Goal: Check status: Check status

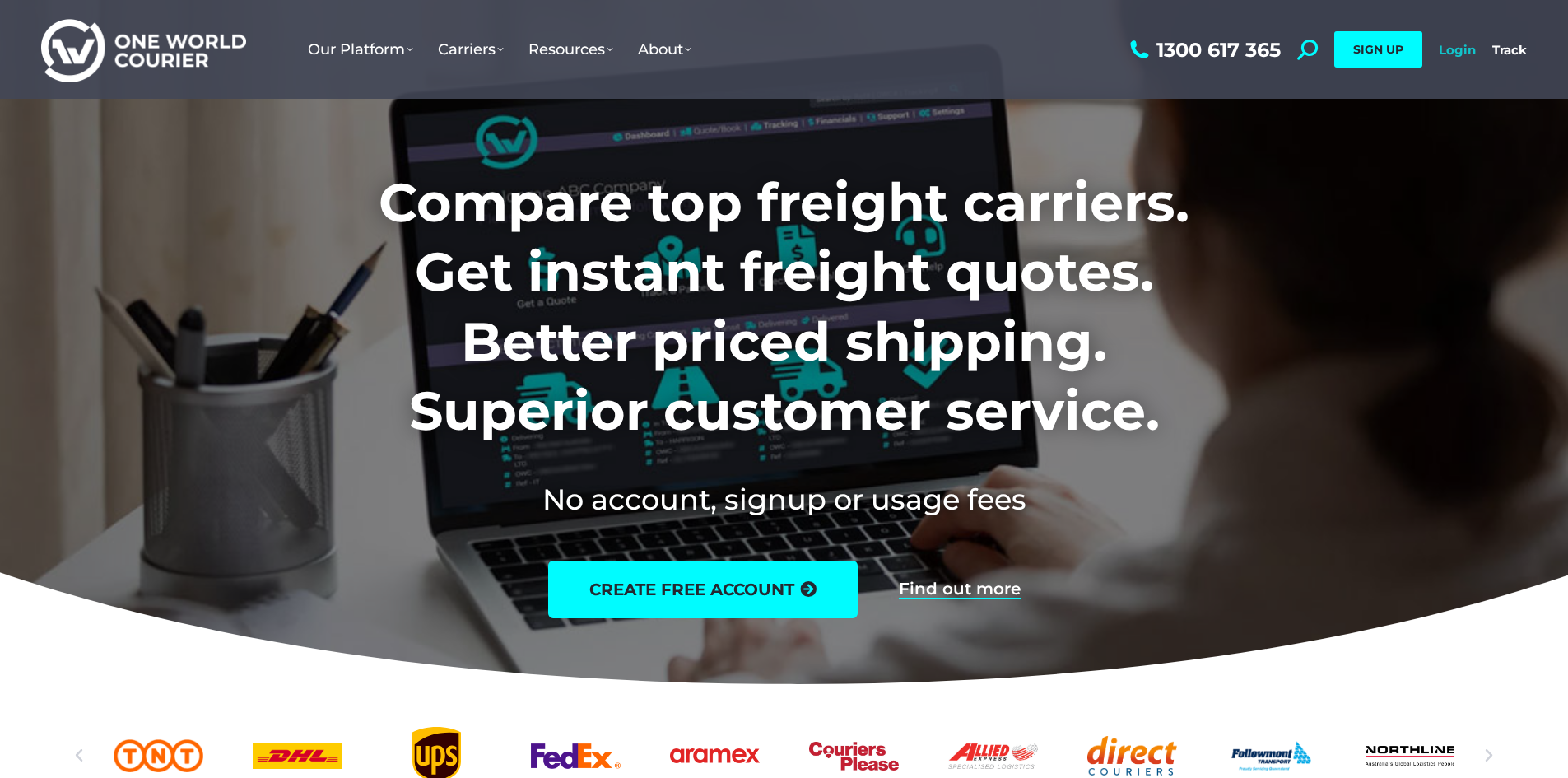
click at [1439, 47] on link "Login" at bounding box center [1457, 50] width 37 height 16
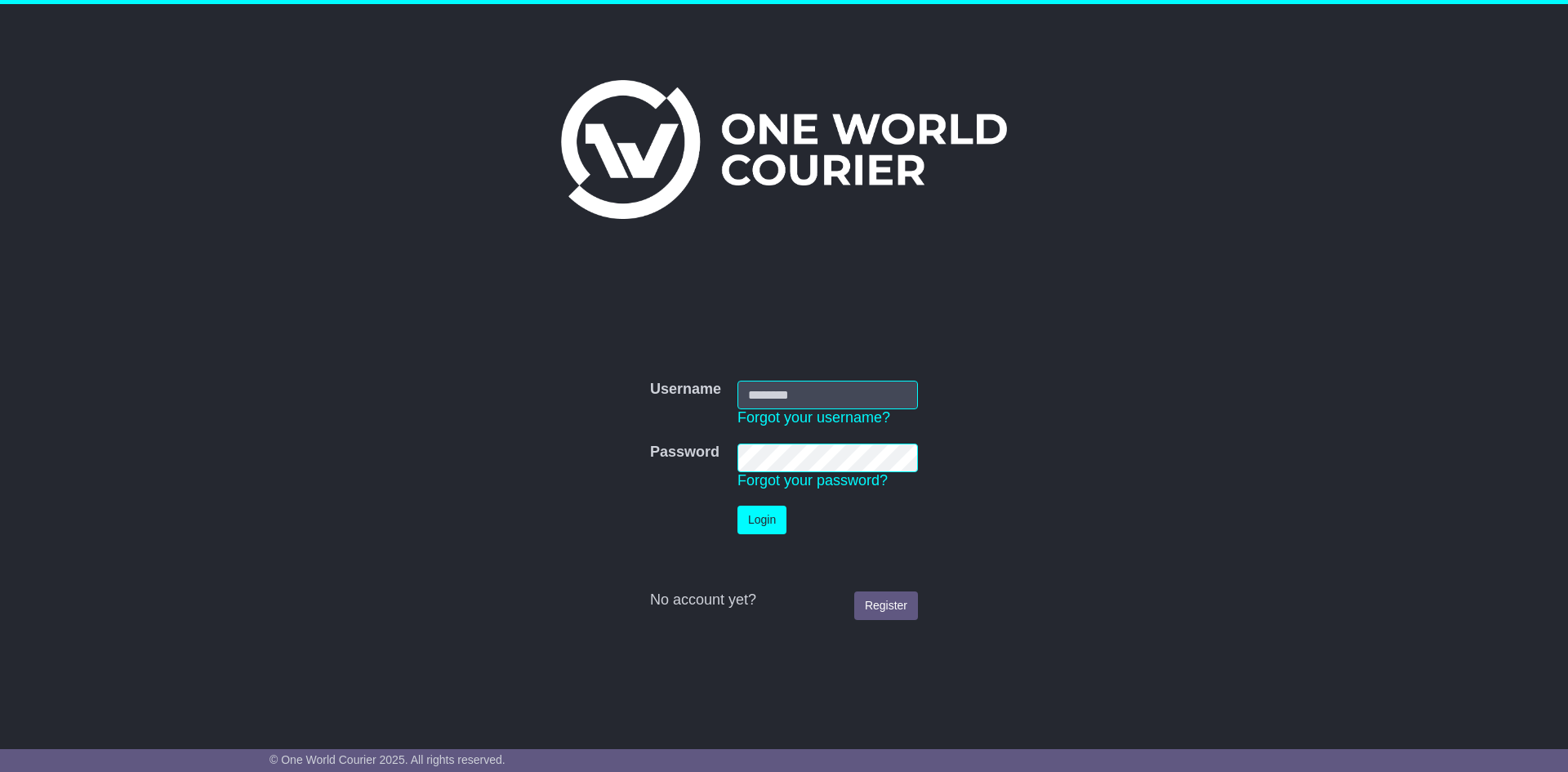
type input "**********"
click at [733, 513] on td "Login" at bounding box center [827, 520] width 197 height 45
click at [745, 521] on button "Login" at bounding box center [762, 520] width 49 height 28
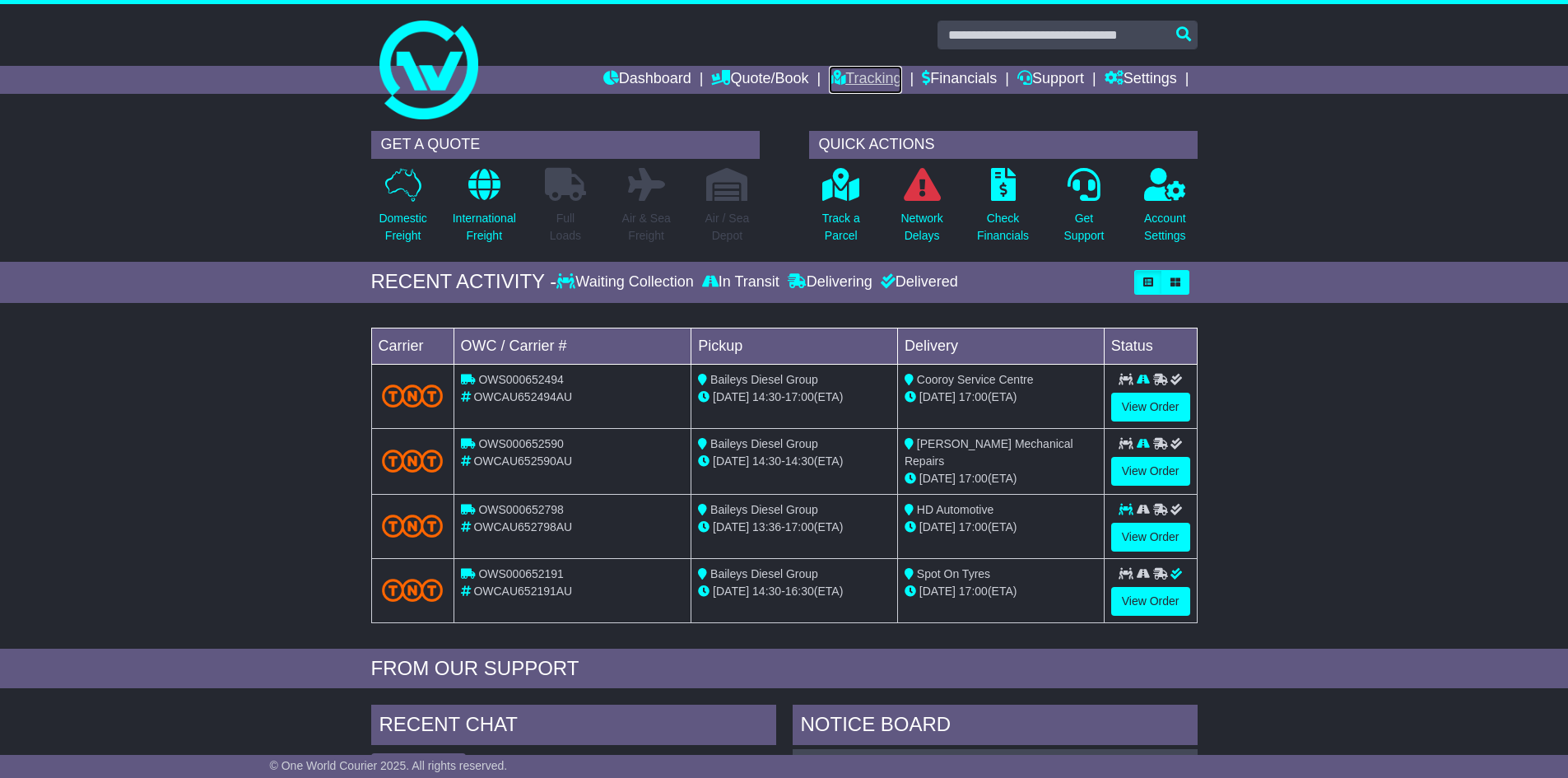
click at [832, 69] on link "Tracking" at bounding box center [865, 79] width 73 height 28
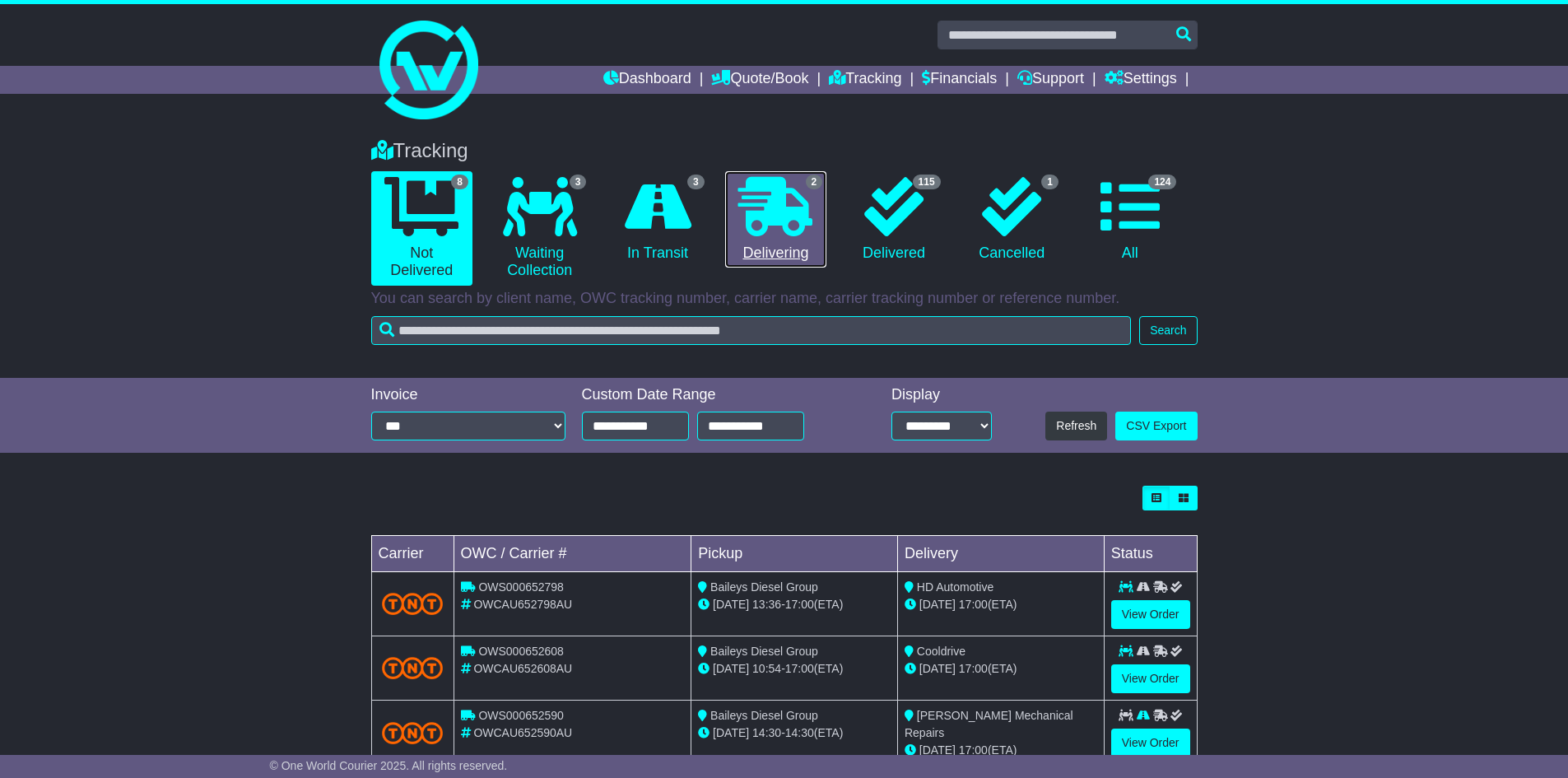
click at [769, 226] on icon at bounding box center [776, 207] width 74 height 59
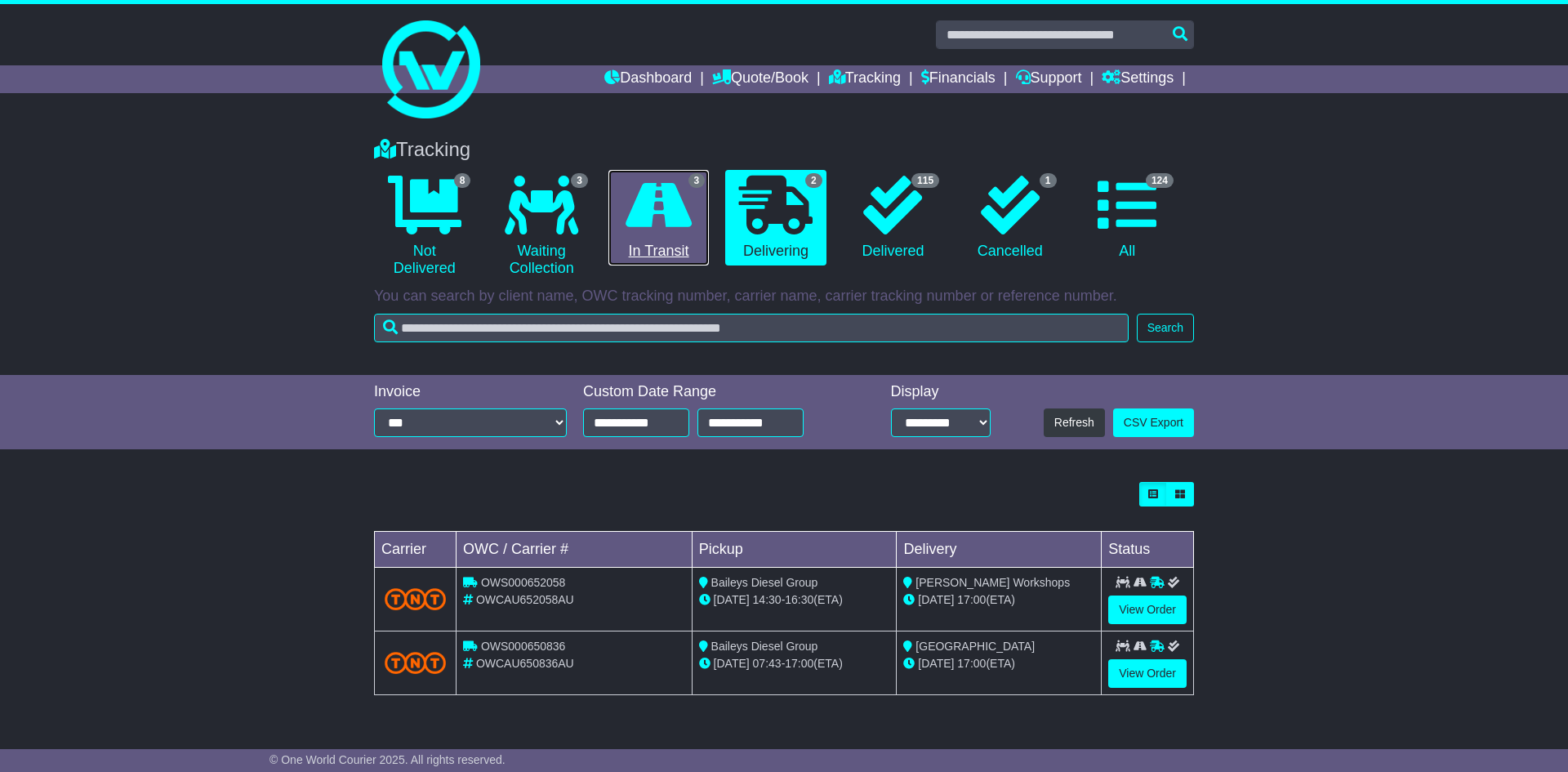
click at [707, 224] on link "3 In Transit" at bounding box center [659, 218] width 100 height 96
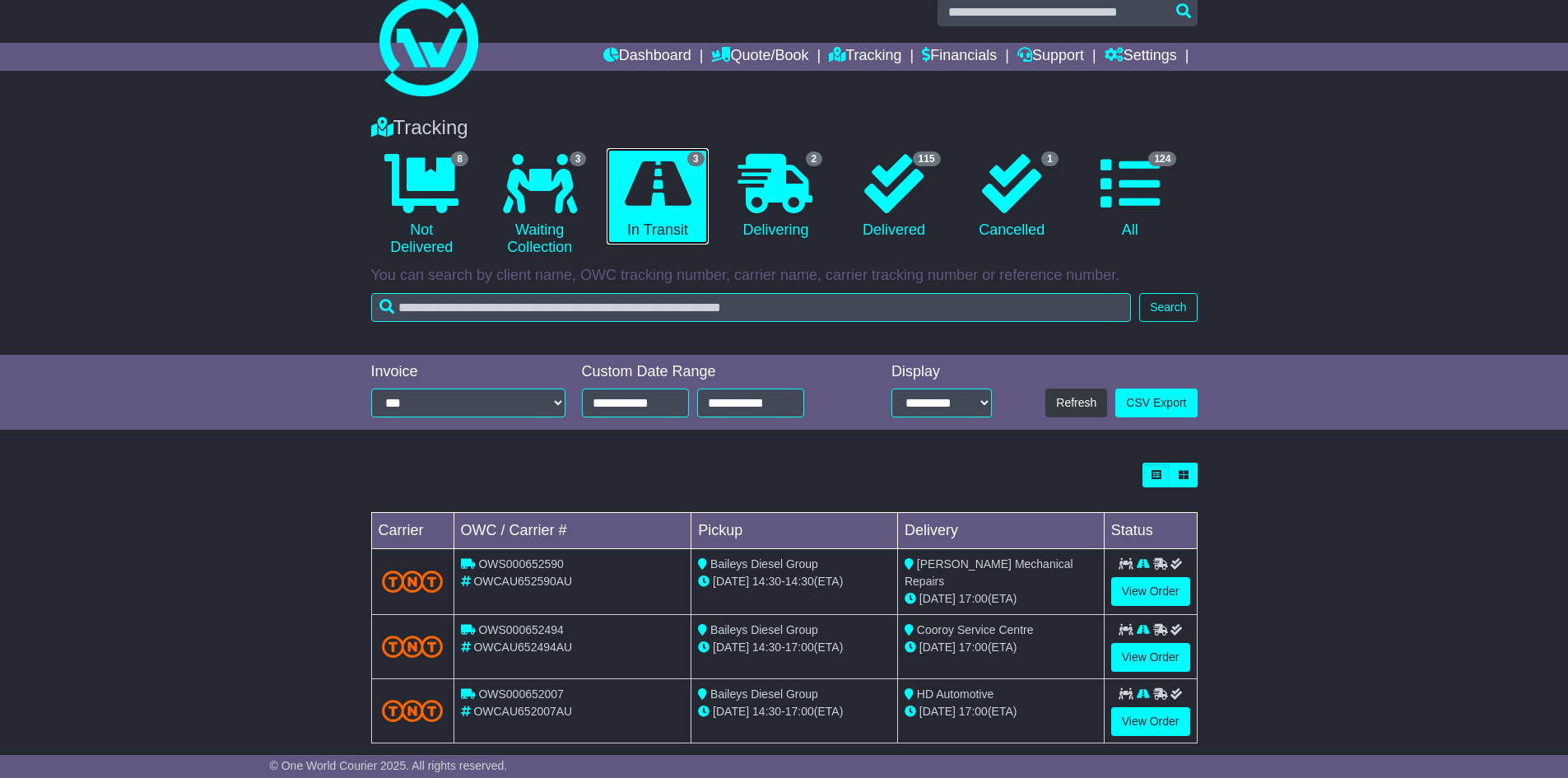
scroll to position [46, 0]
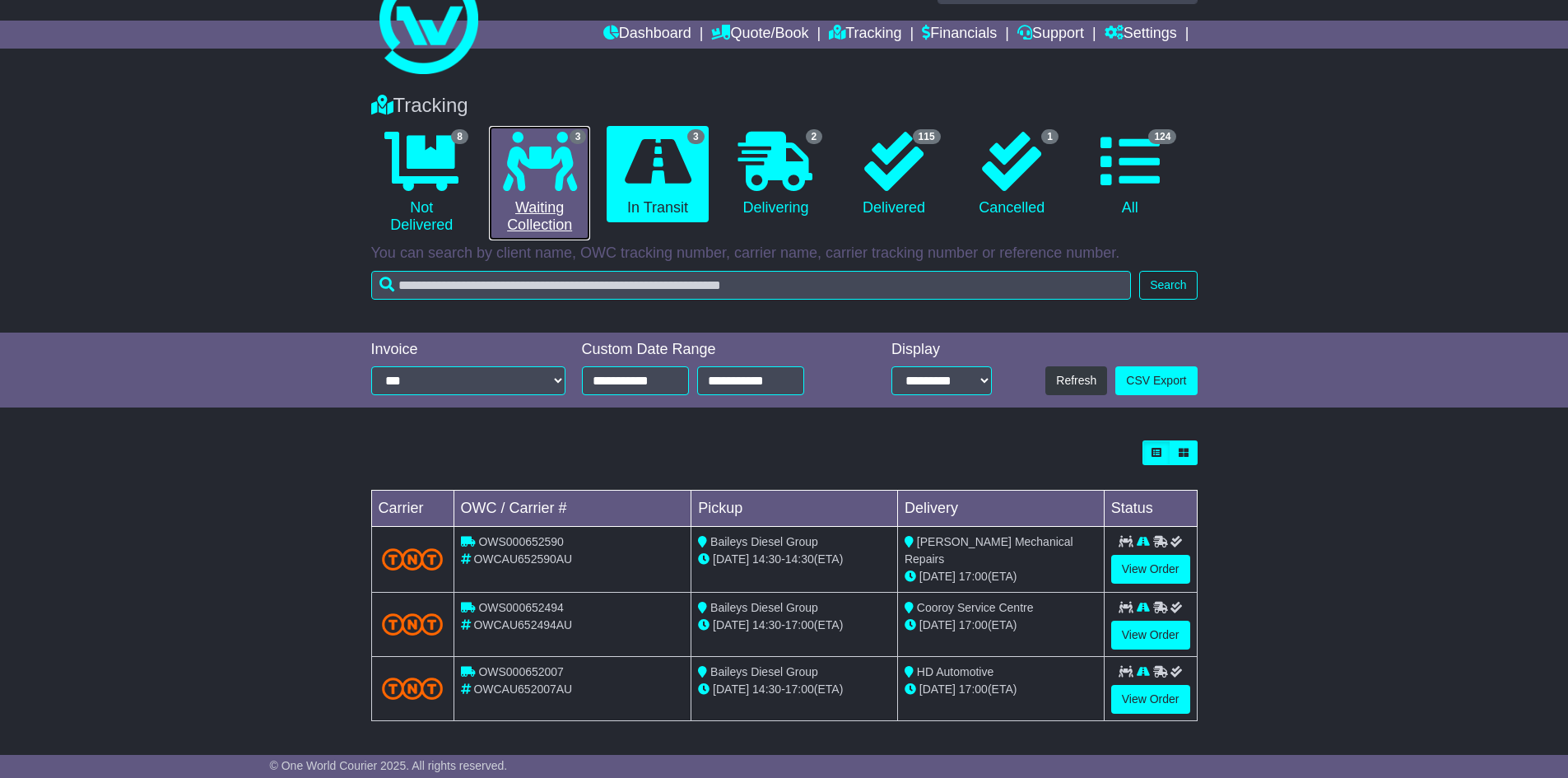
click at [532, 208] on link "3 Waiting Collection" at bounding box center [539, 183] width 101 height 115
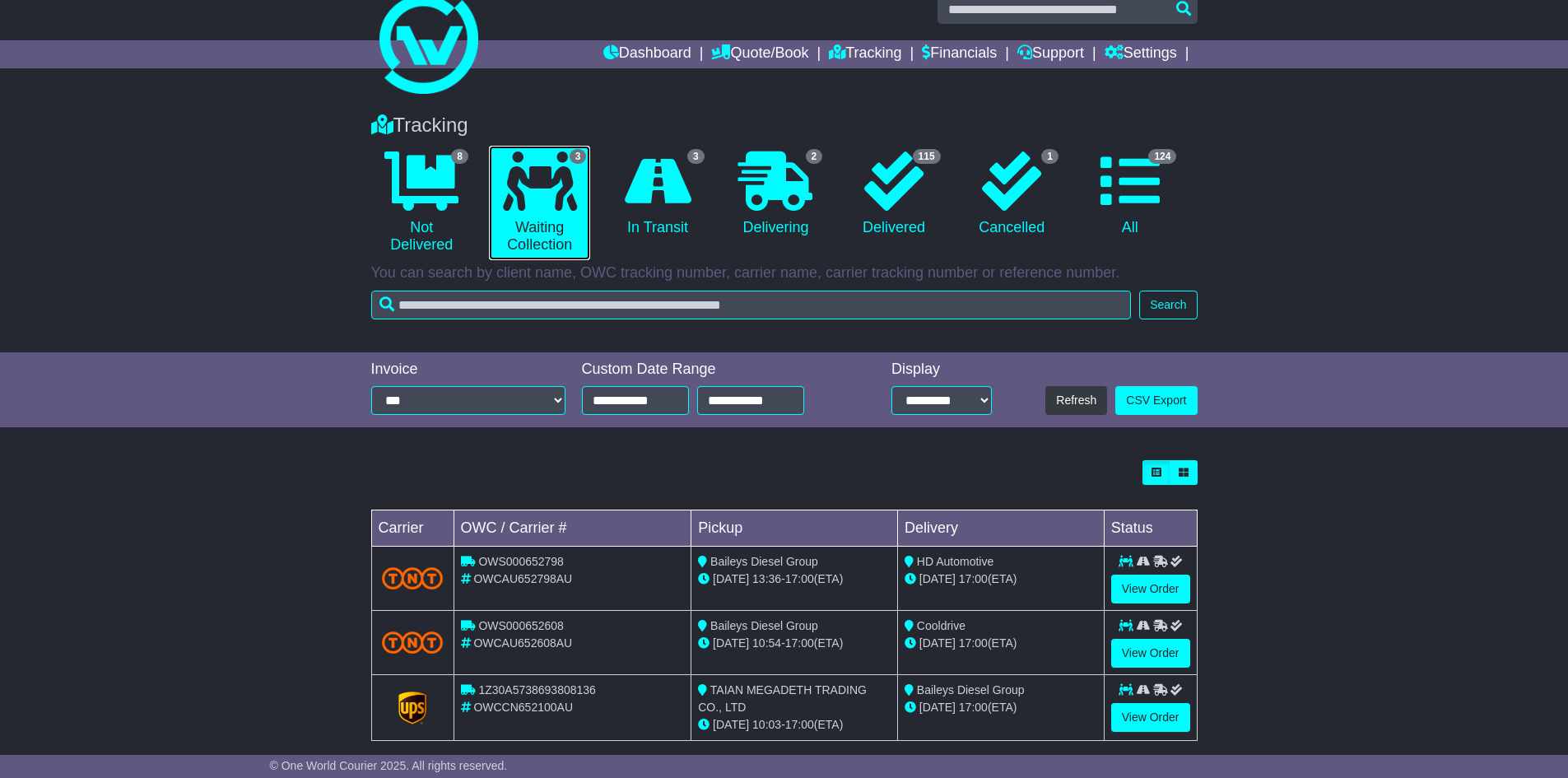
scroll to position [47, 0]
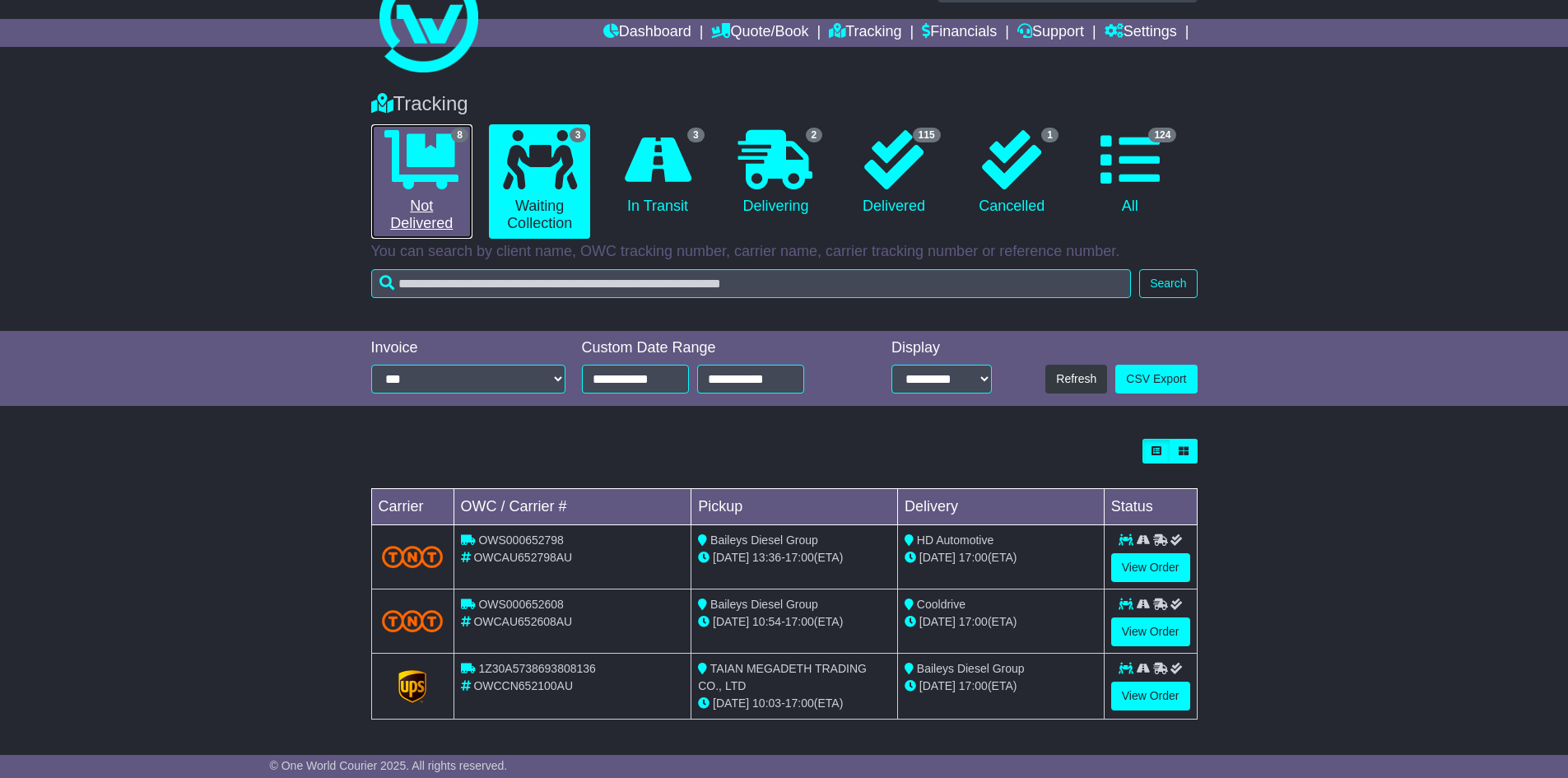
click at [441, 192] on link "8 Not Delivered" at bounding box center [422, 181] width 101 height 115
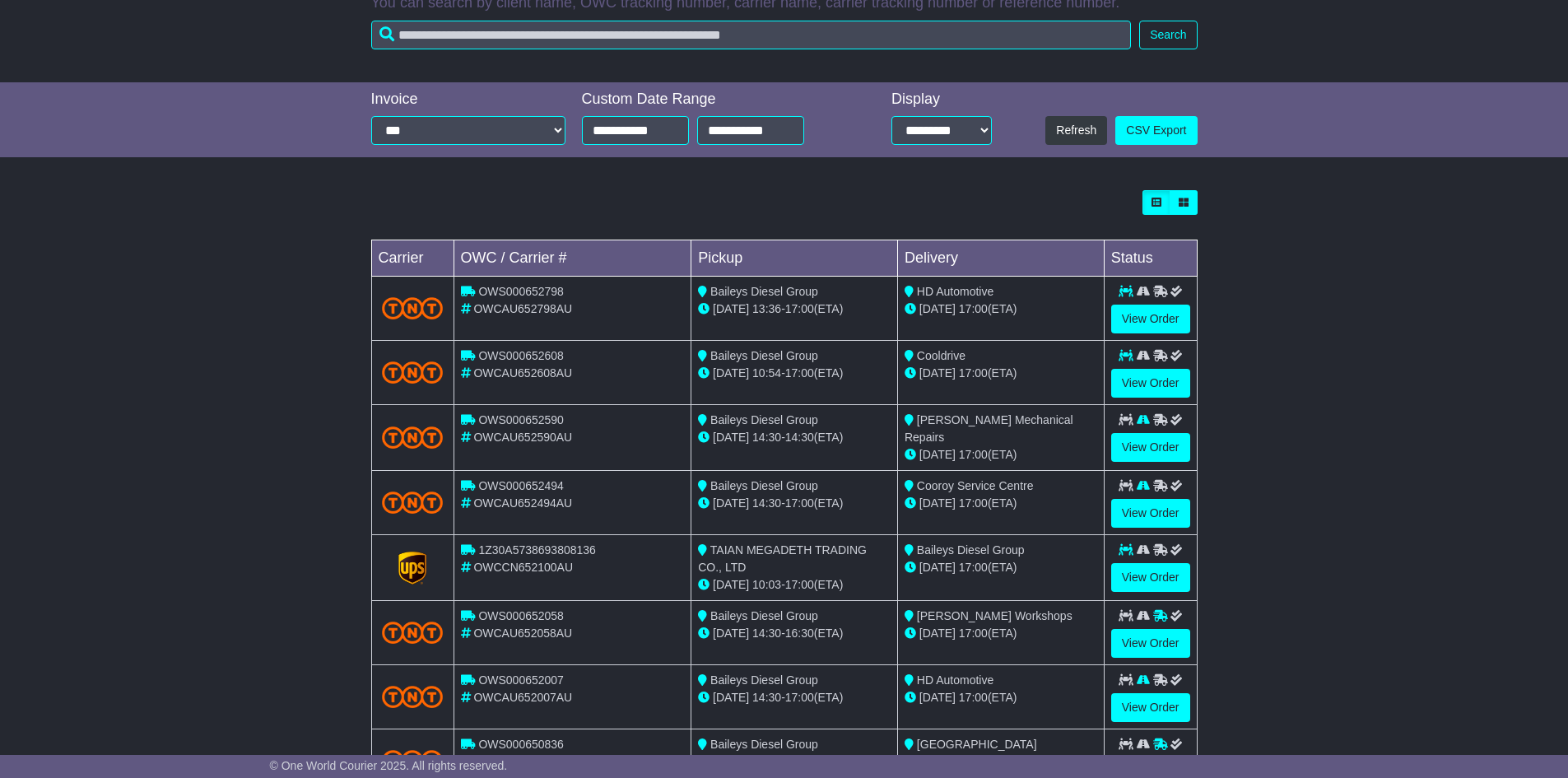
scroll to position [329, 0]
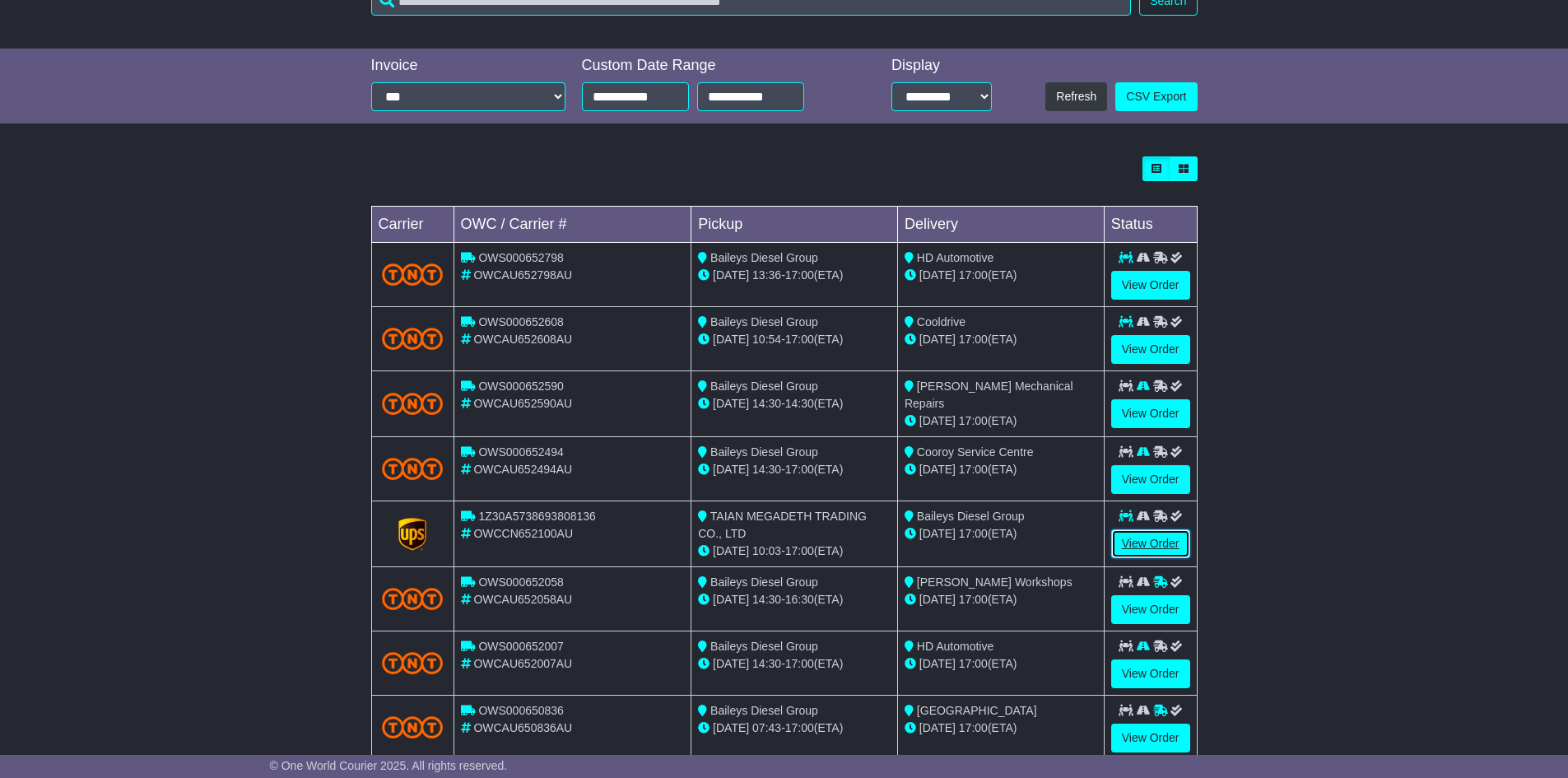
click at [1118, 537] on link "View Order" at bounding box center [1151, 543] width 79 height 29
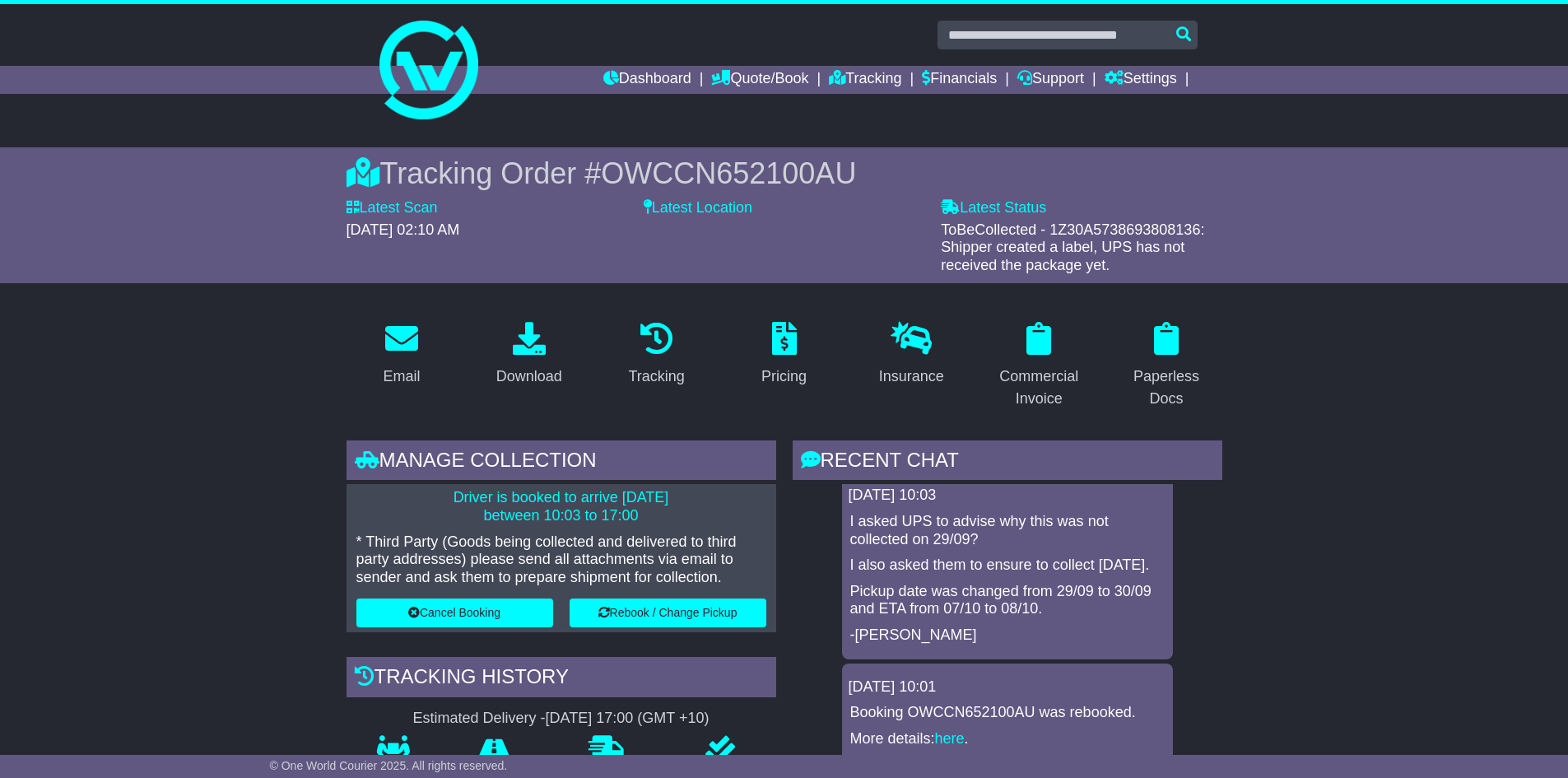
scroll to position [73, 0]
